Goal: Navigation & Orientation: Find specific page/section

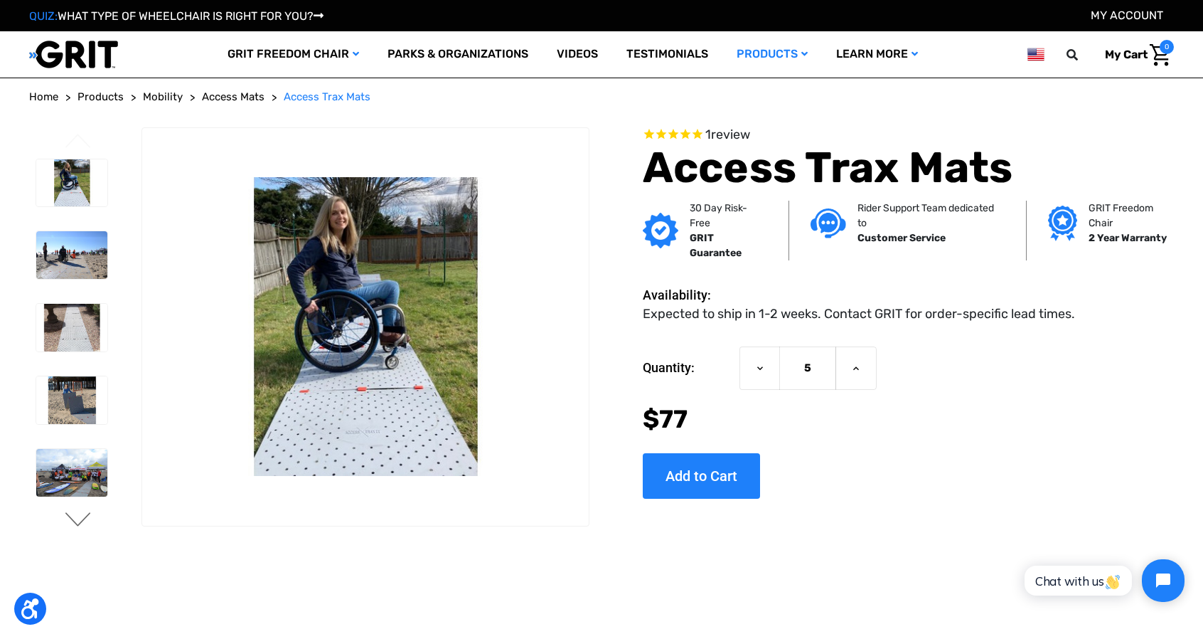
click at [80, 523] on button "Next" at bounding box center [78, 520] width 30 height 17
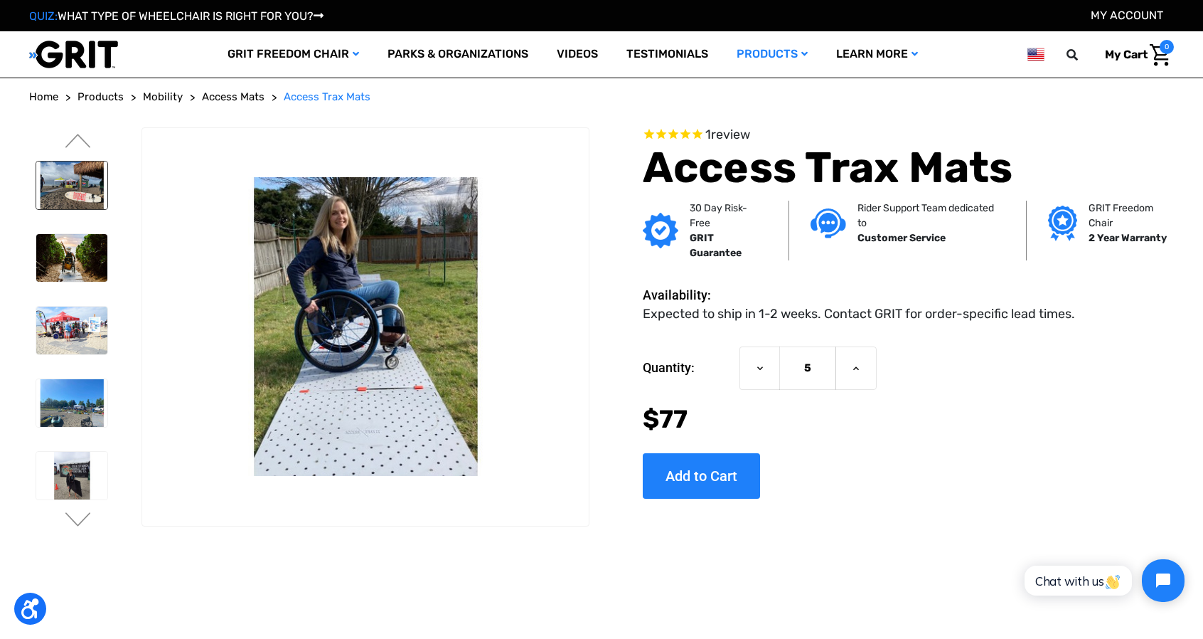
click at [68, 176] on img at bounding box center [71, 185] width 71 height 48
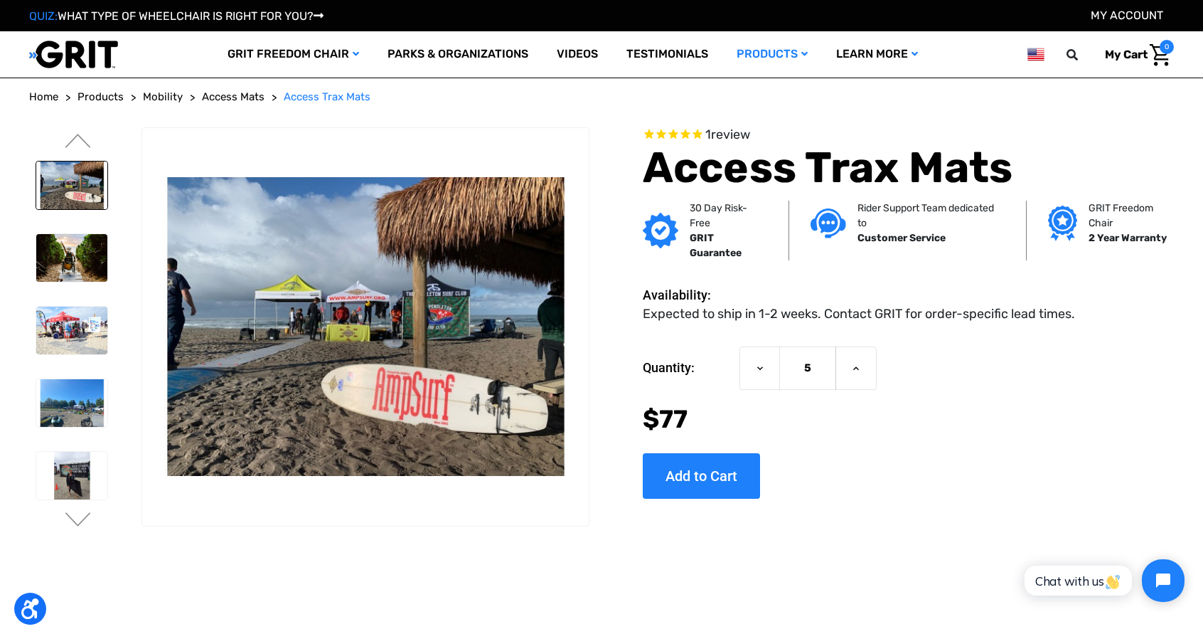
click at [215, 98] on span "Access Mats" at bounding box center [233, 96] width 63 height 13
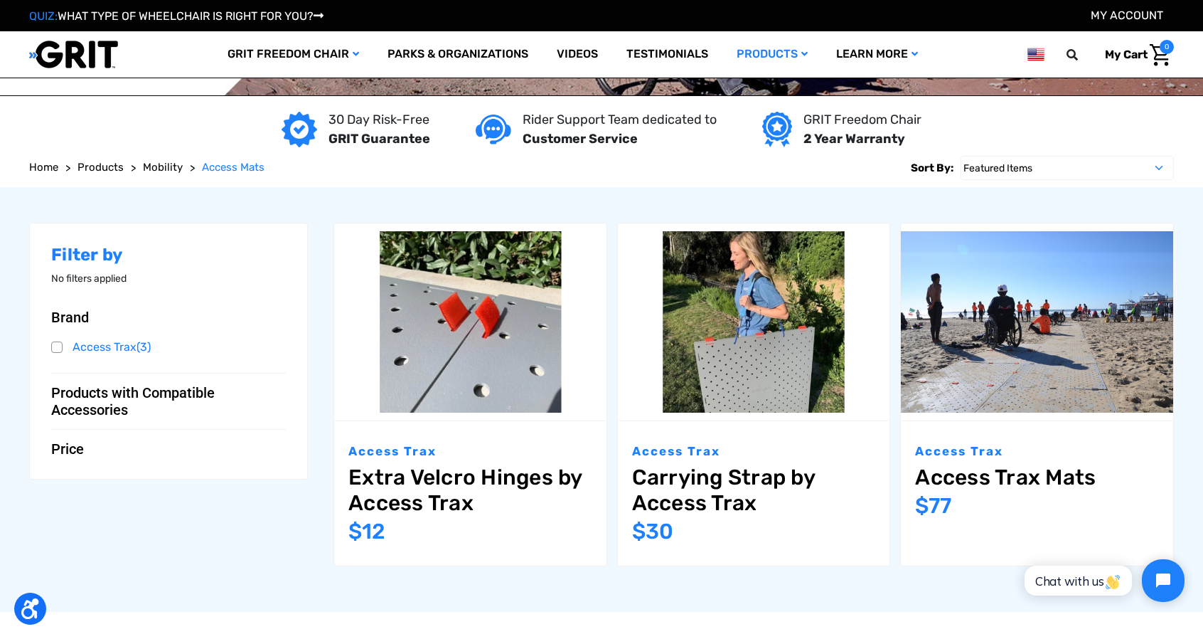
scroll to position [131, 0]
